Goal: Information Seeking & Learning: Learn about a topic

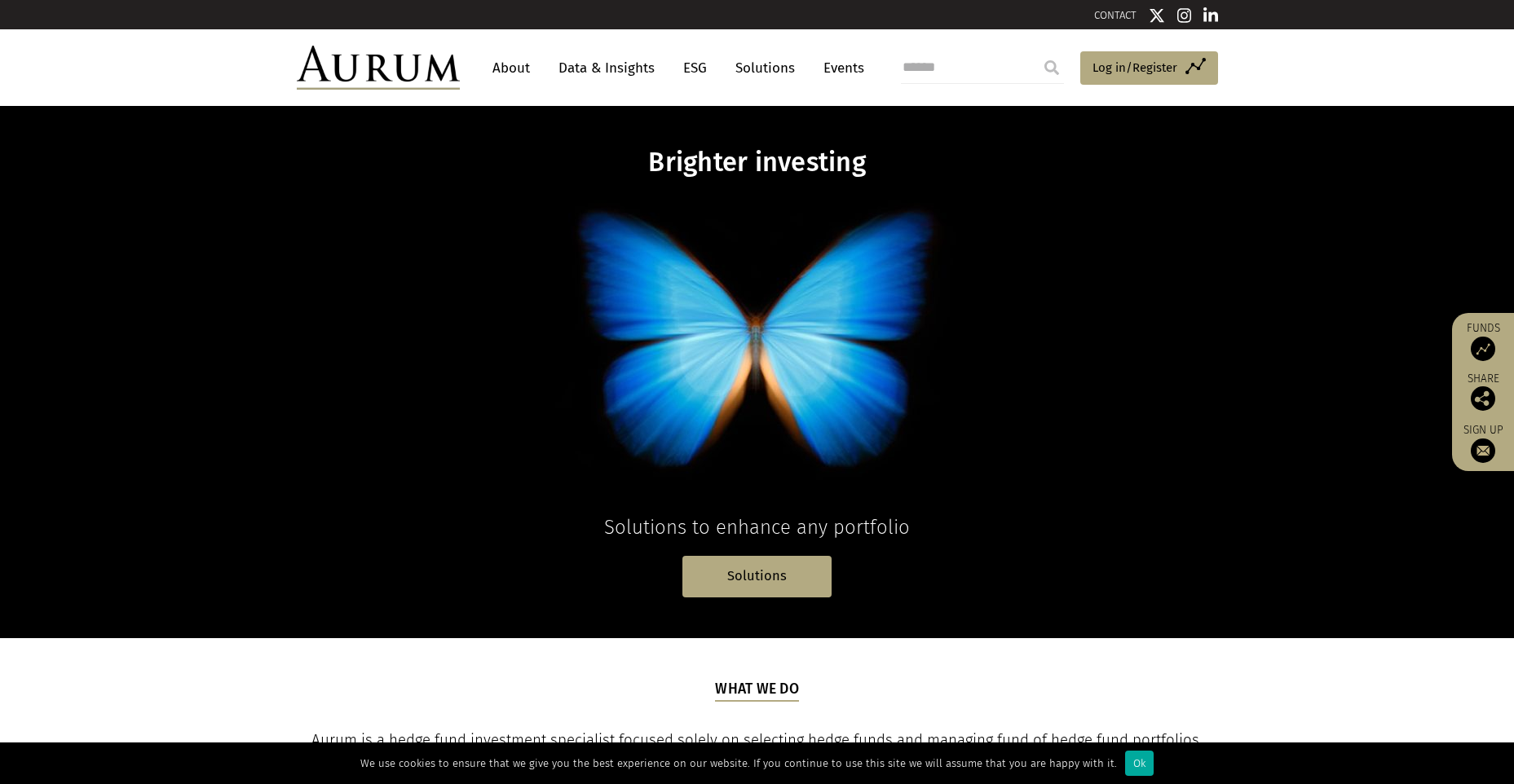
click at [510, 70] on link "About" at bounding box center [511, 68] width 54 height 30
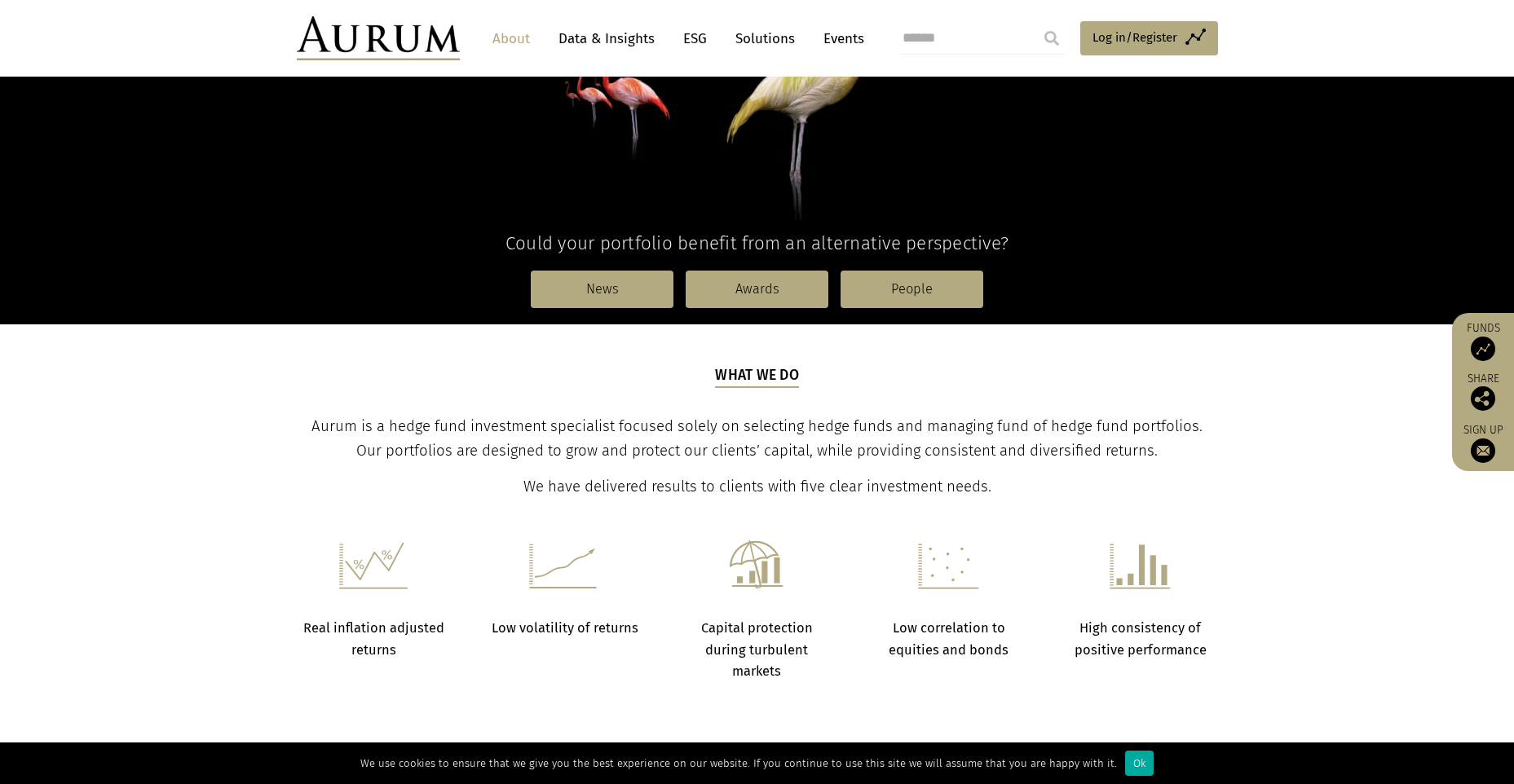
scroll to position [326, 0]
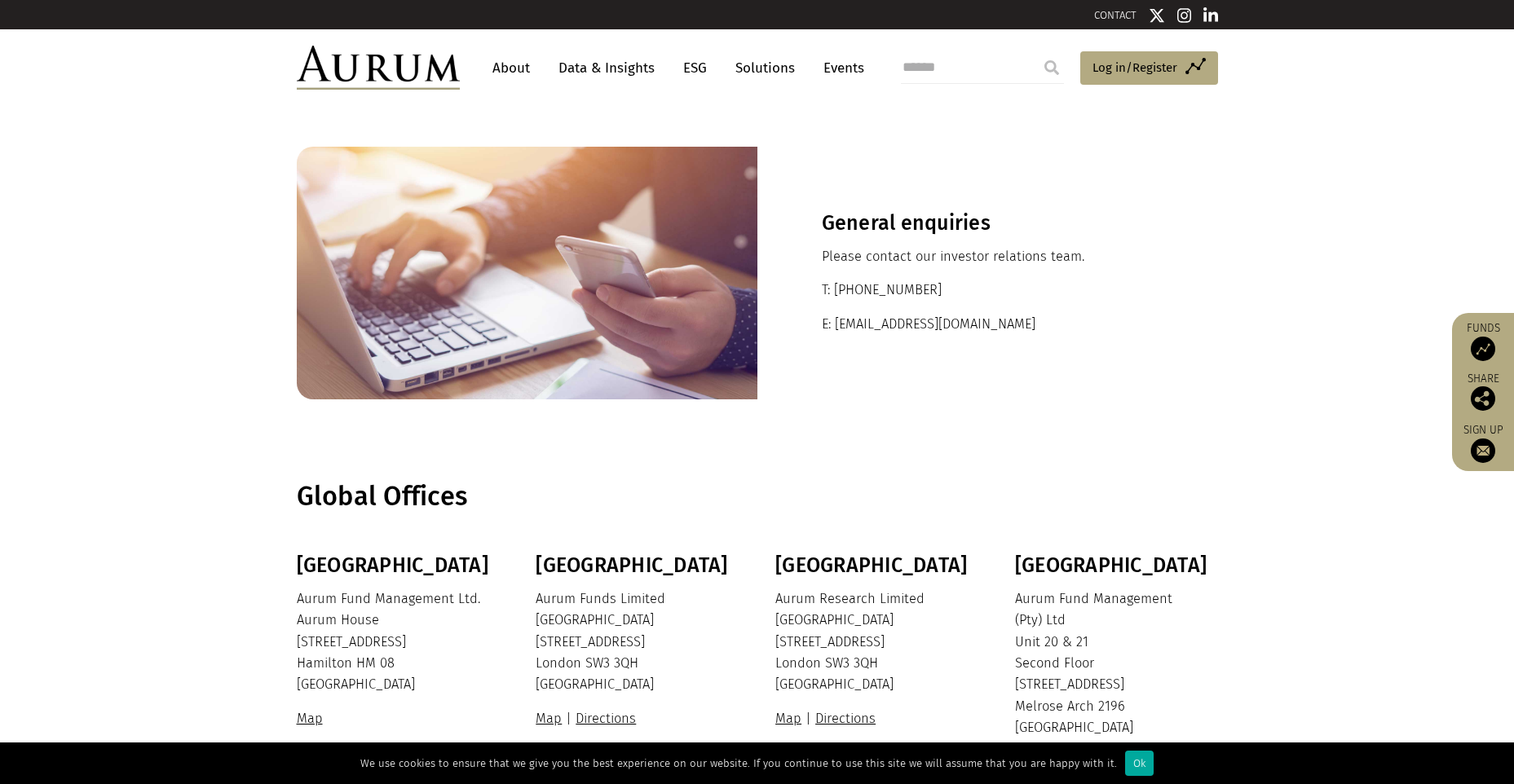
click at [510, 71] on link "About" at bounding box center [511, 68] width 54 height 30
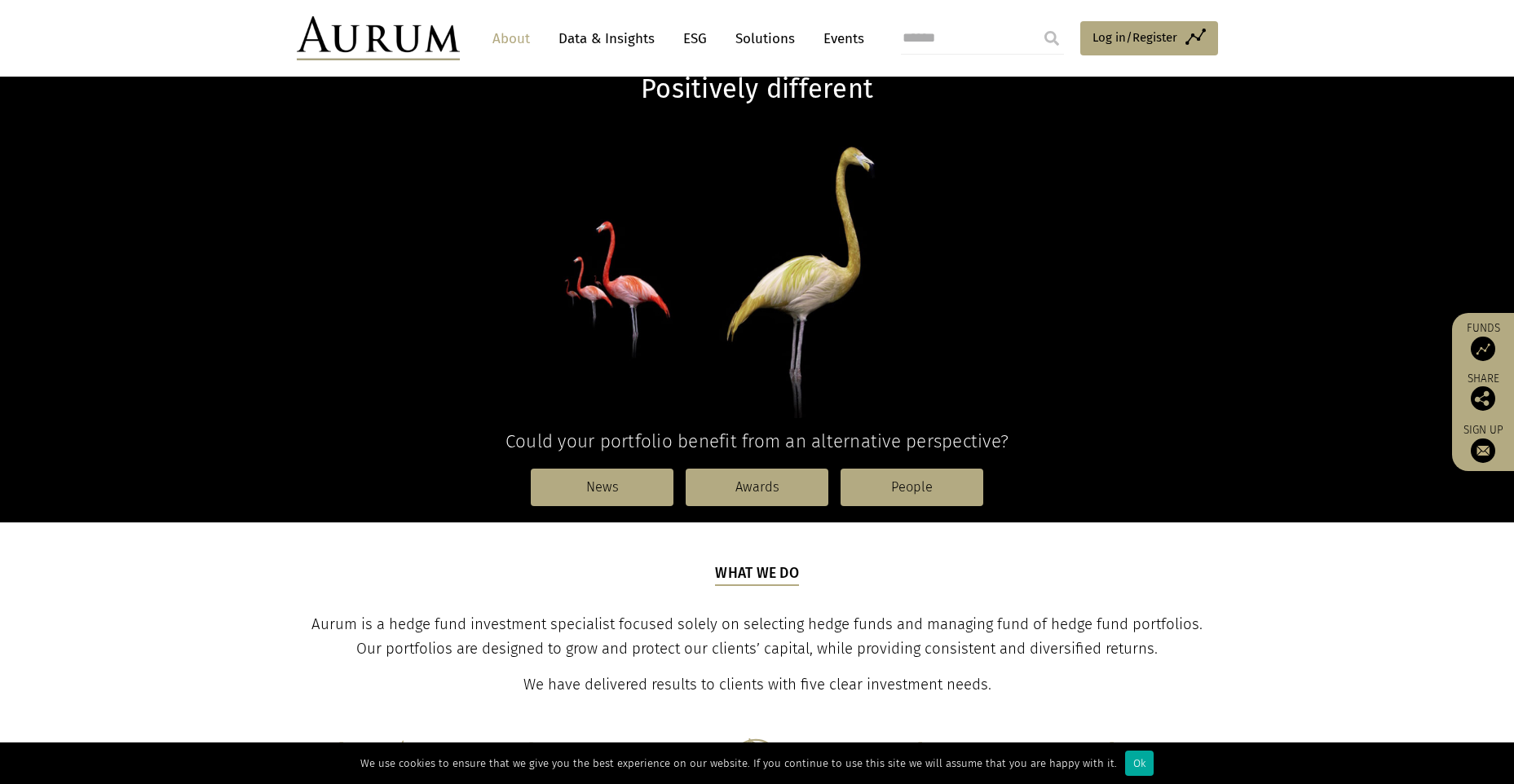
scroll to position [82, 0]
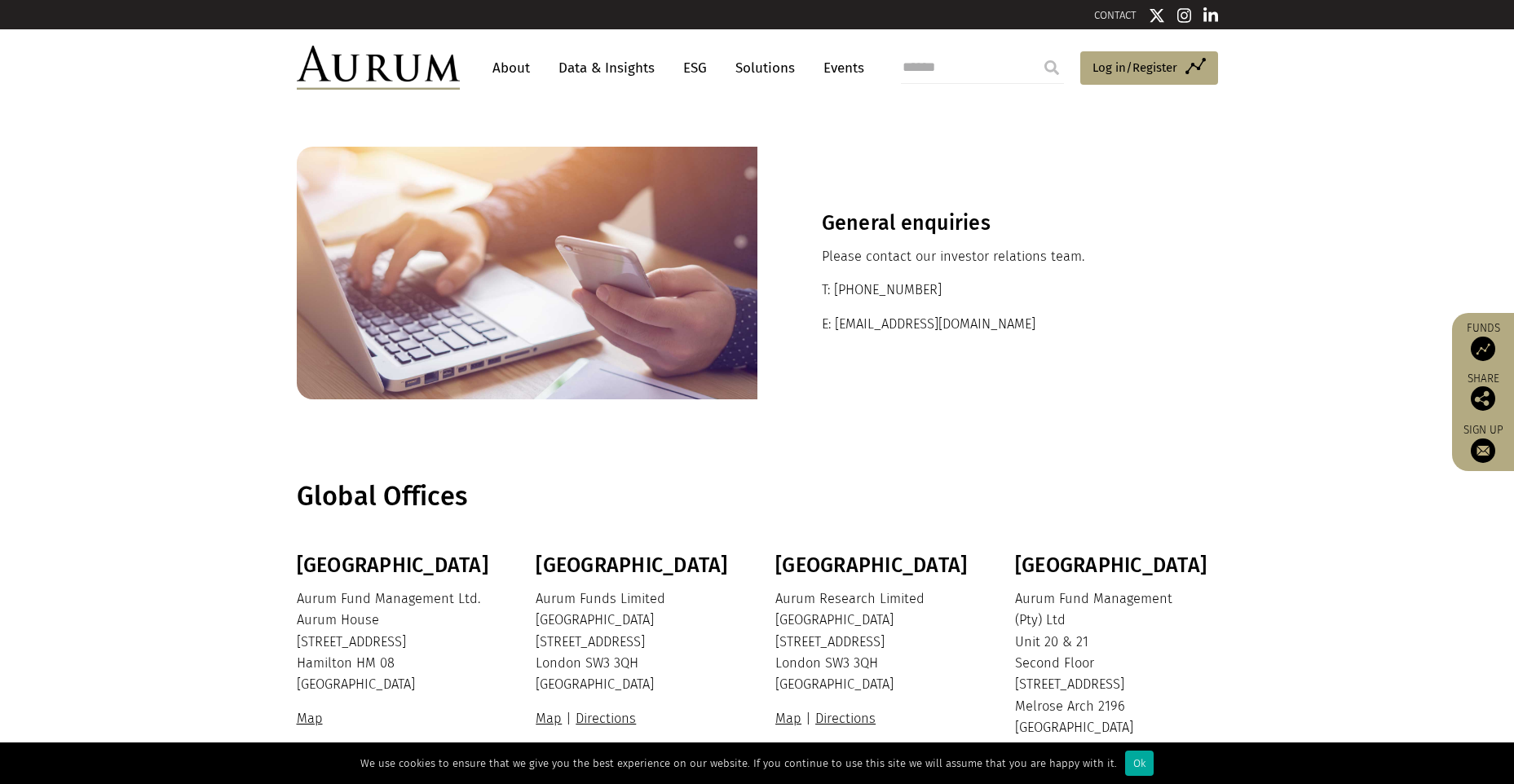
click at [506, 70] on link "About" at bounding box center [511, 68] width 54 height 30
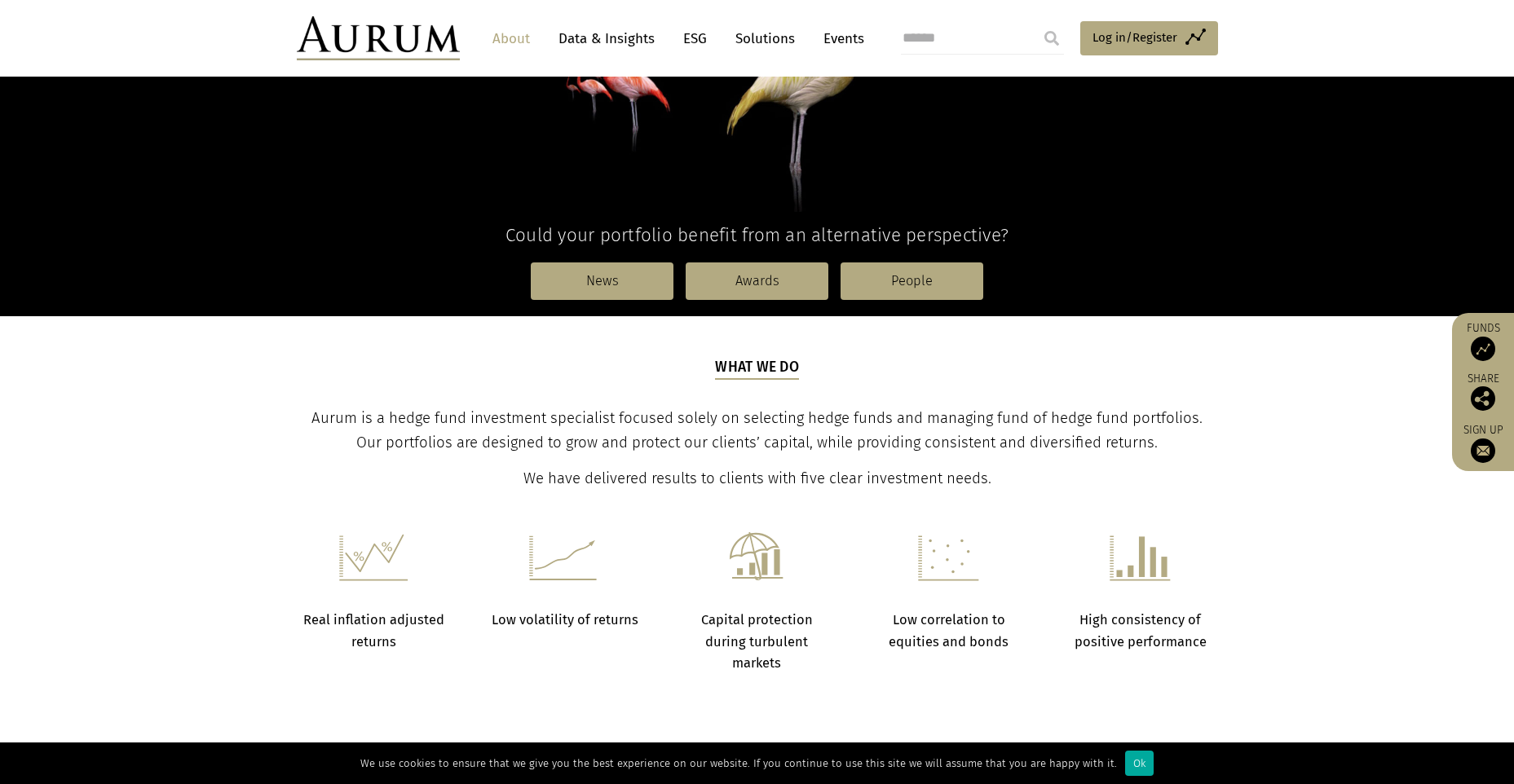
scroll to position [326, 0]
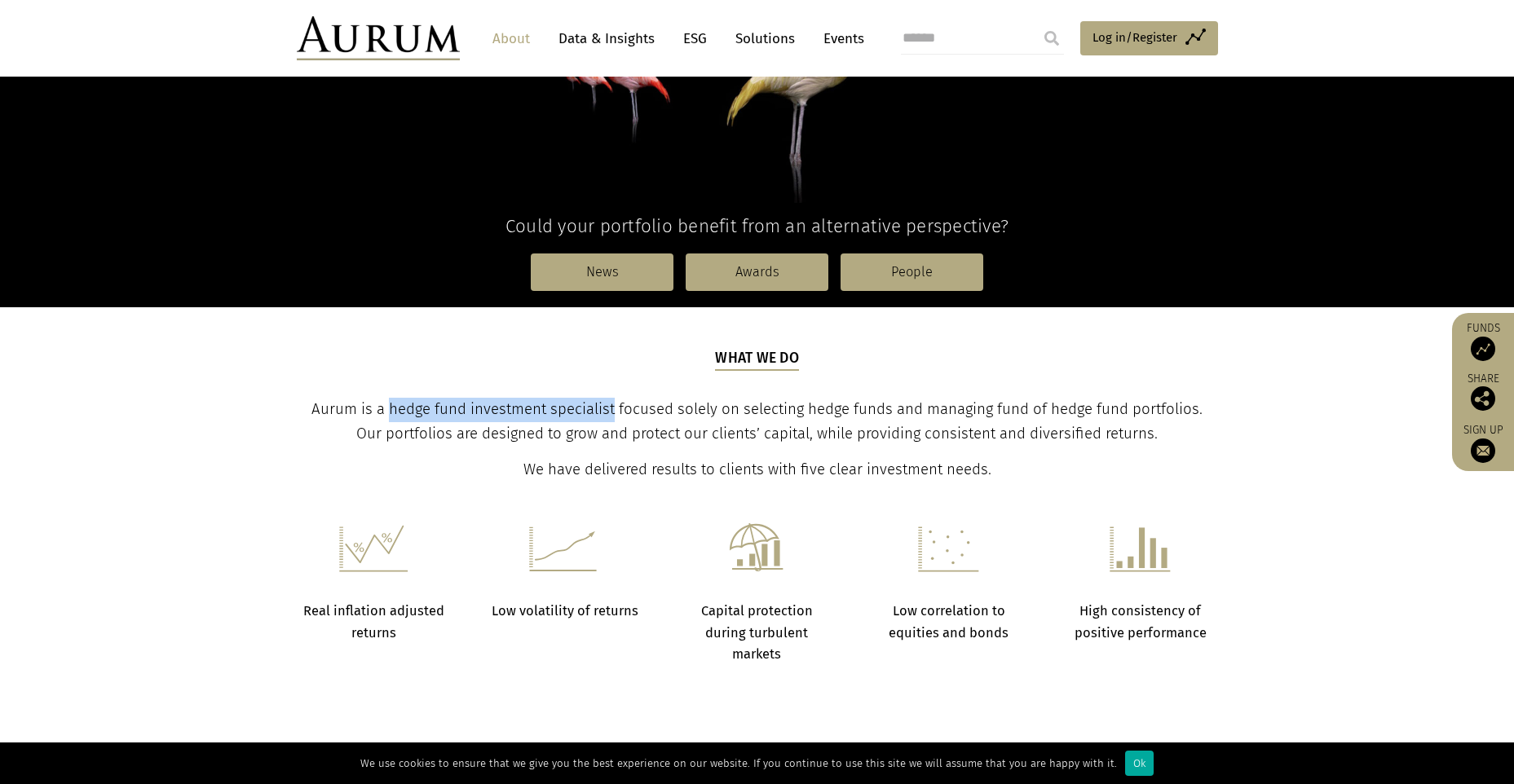
drag, startPoint x: 373, startPoint y: 405, endPoint x: 603, endPoint y: 394, distance: 230.3
click at [603, 394] on div "What we do Aurum is a hedge fund investment specialist focused solely on select…" at bounding box center [757, 415] width 918 height 135
drag, startPoint x: 603, startPoint y: 394, endPoint x: 518, endPoint y: 406, distance: 85.8
copy span "hedge fund investment specialist"
